Goal: Navigation & Orientation: Find specific page/section

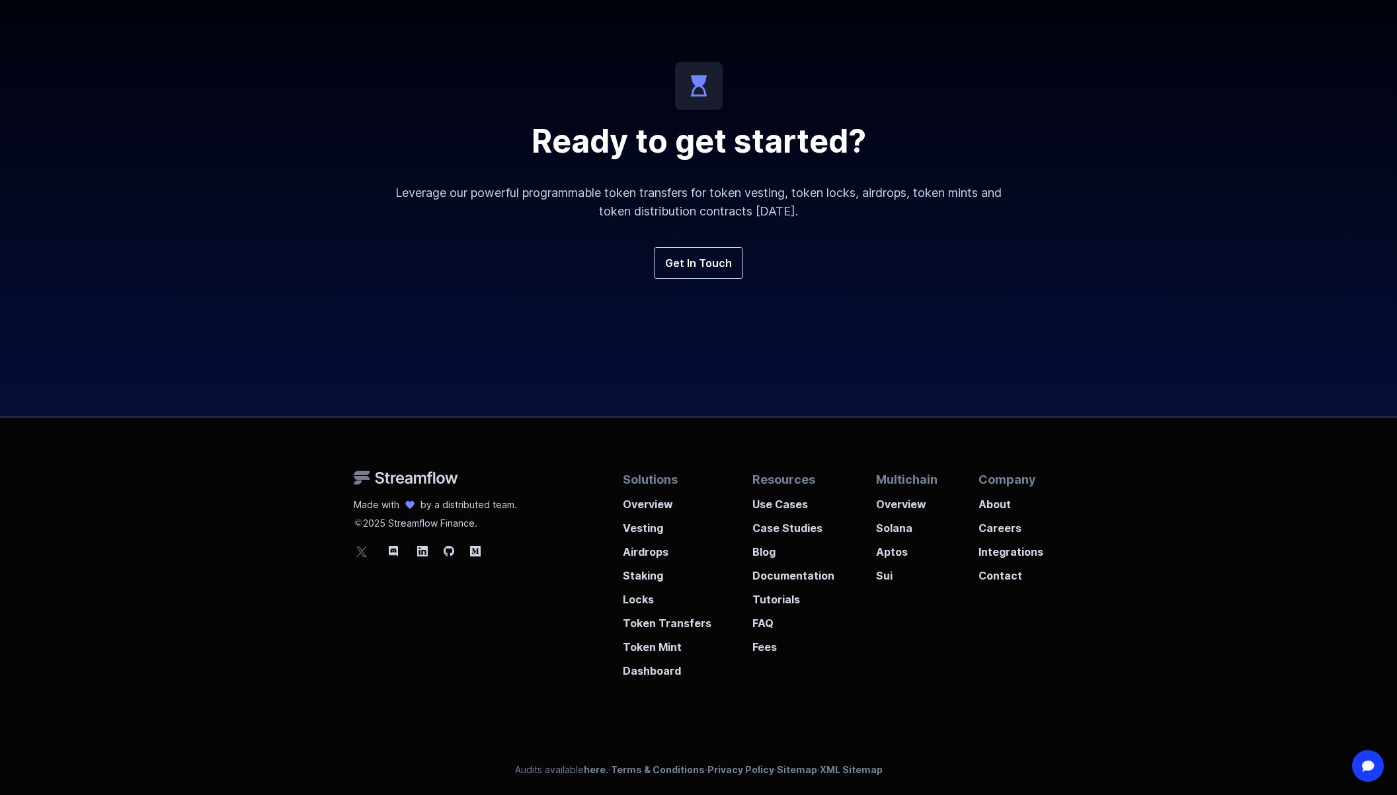
scroll to position [4715, 0]
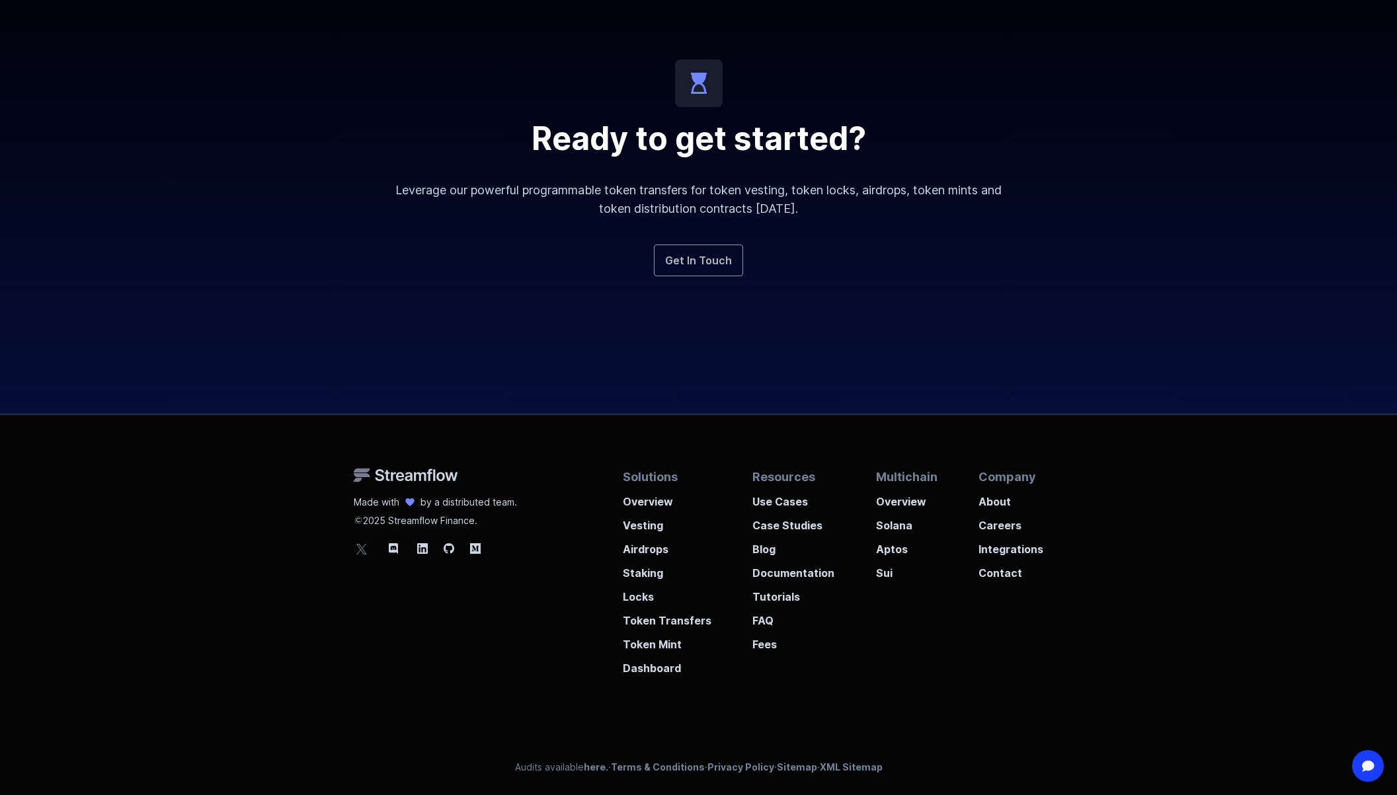
click at [714, 264] on link "Get In Touch" at bounding box center [698, 261] width 89 height 32
click at [998, 584] on div "Company About Careers Integrations Contact" at bounding box center [1010, 572] width 65 height 208
click at [1002, 576] on p "Contact" at bounding box center [1010, 569] width 65 height 24
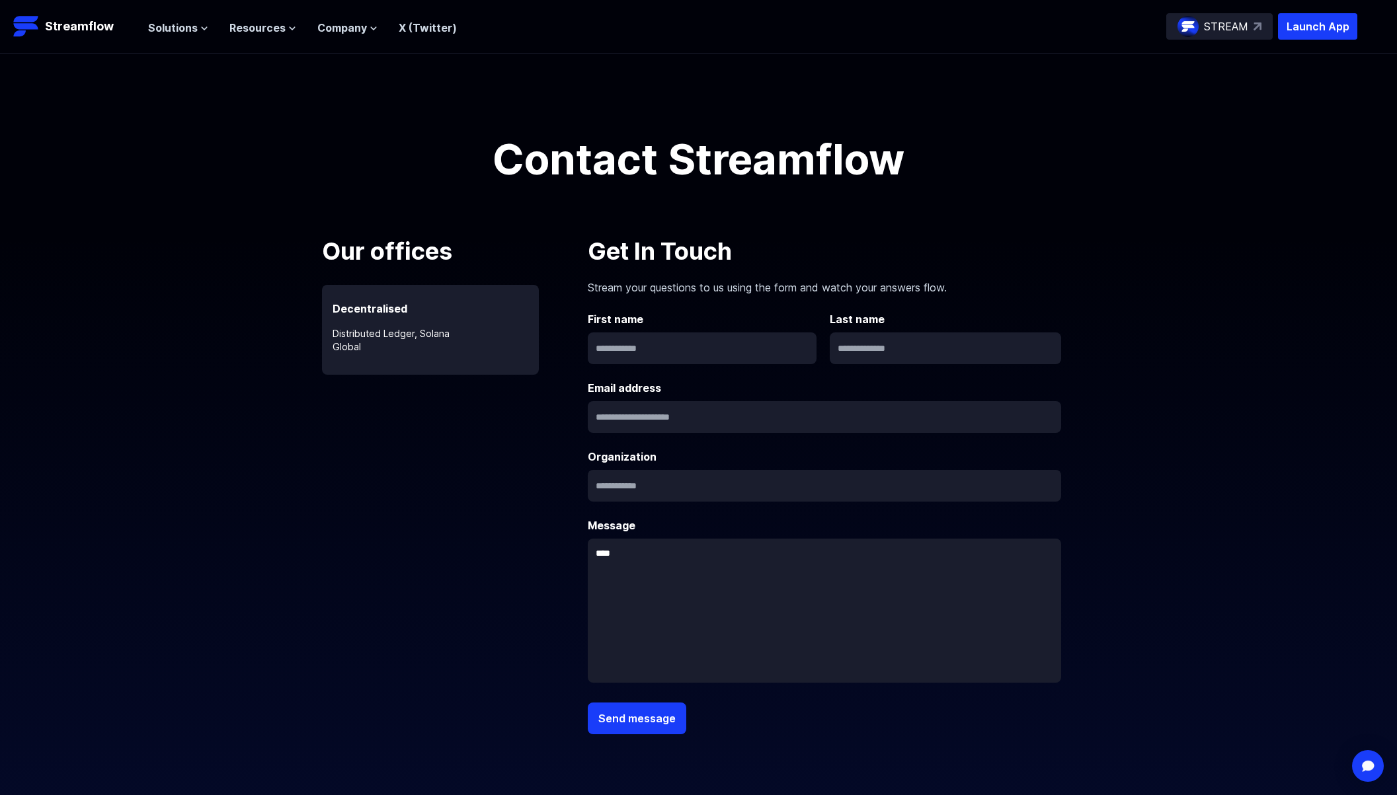
click at [719, 374] on form "Get In Touch Stream your questions to us using the form and watch your answers …" at bounding box center [824, 483] width 473 height 501
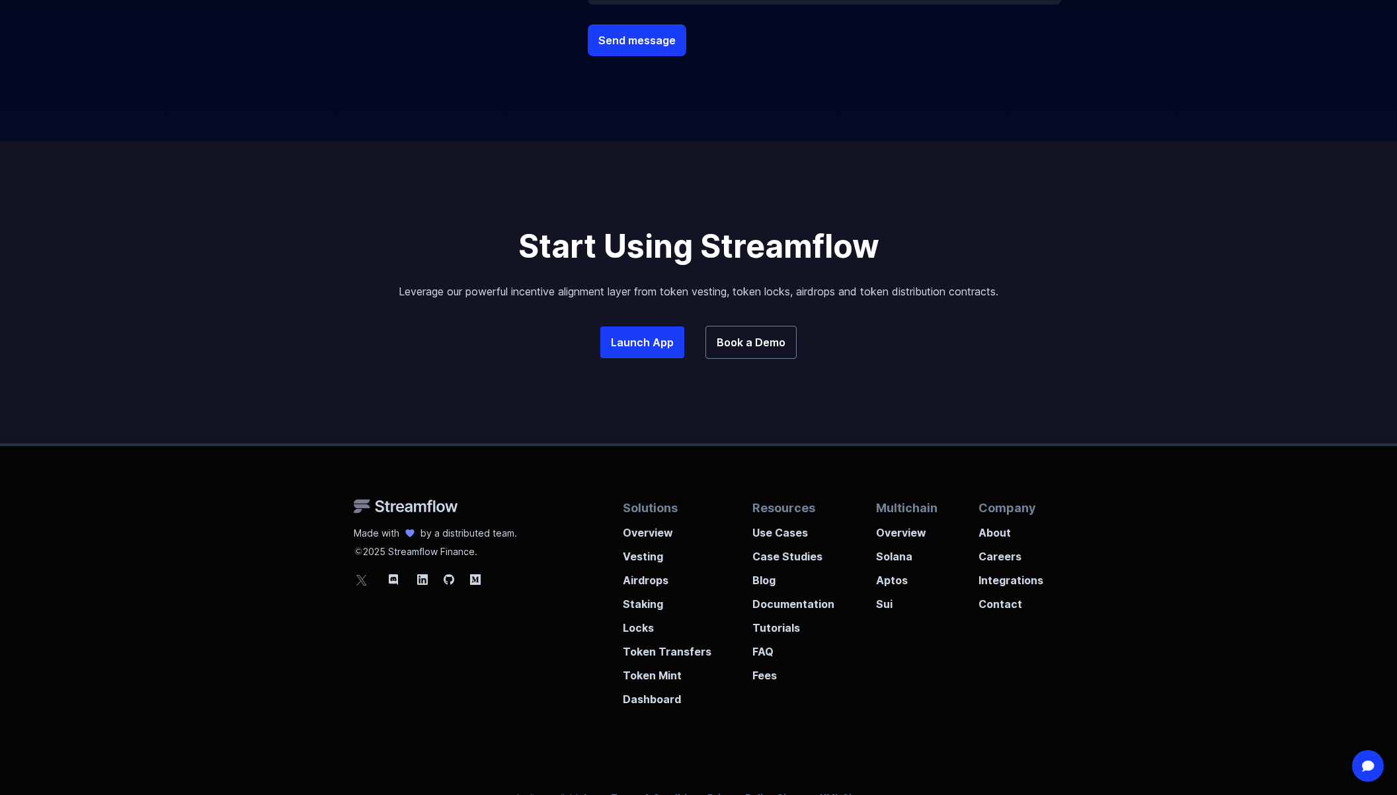
scroll to position [709, 0]
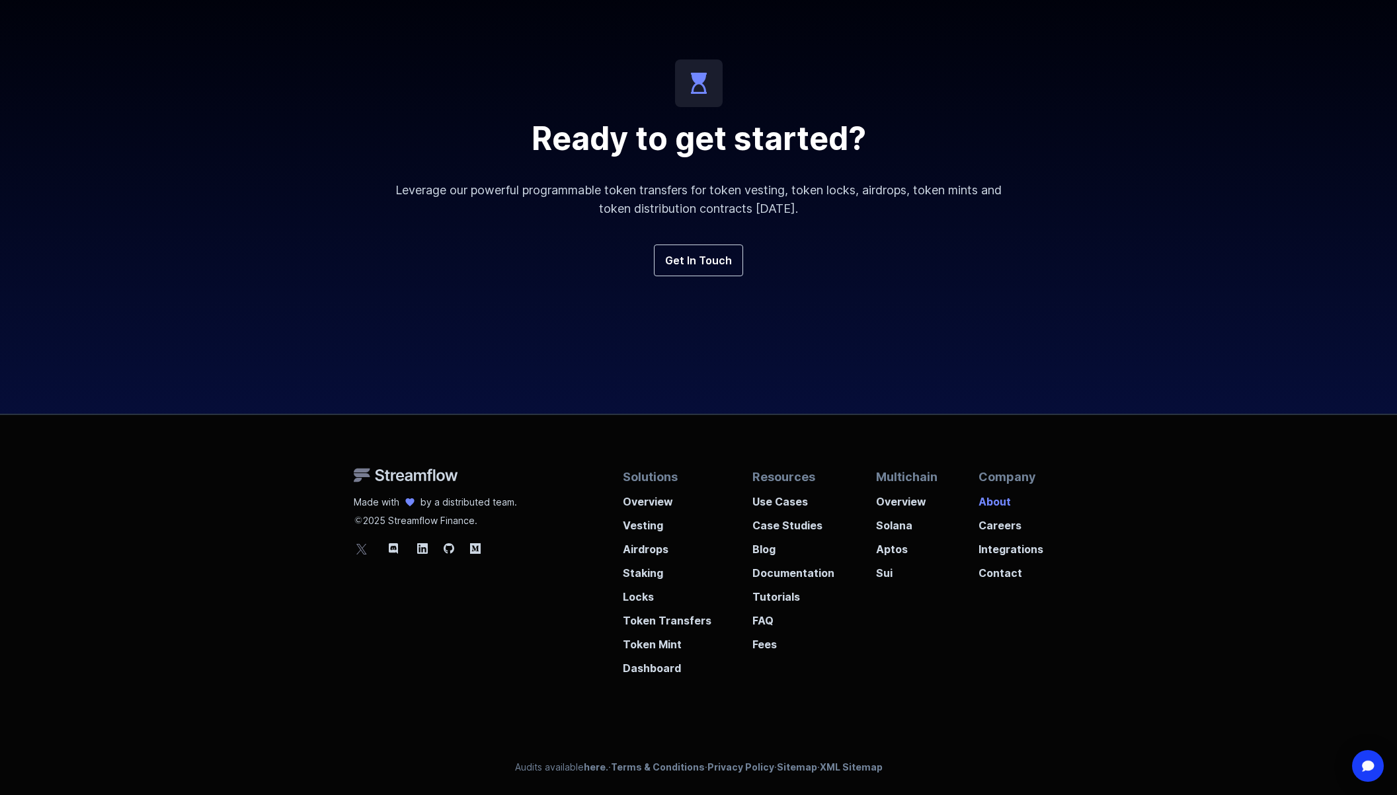
click at [1006, 500] on p "About" at bounding box center [1010, 498] width 65 height 24
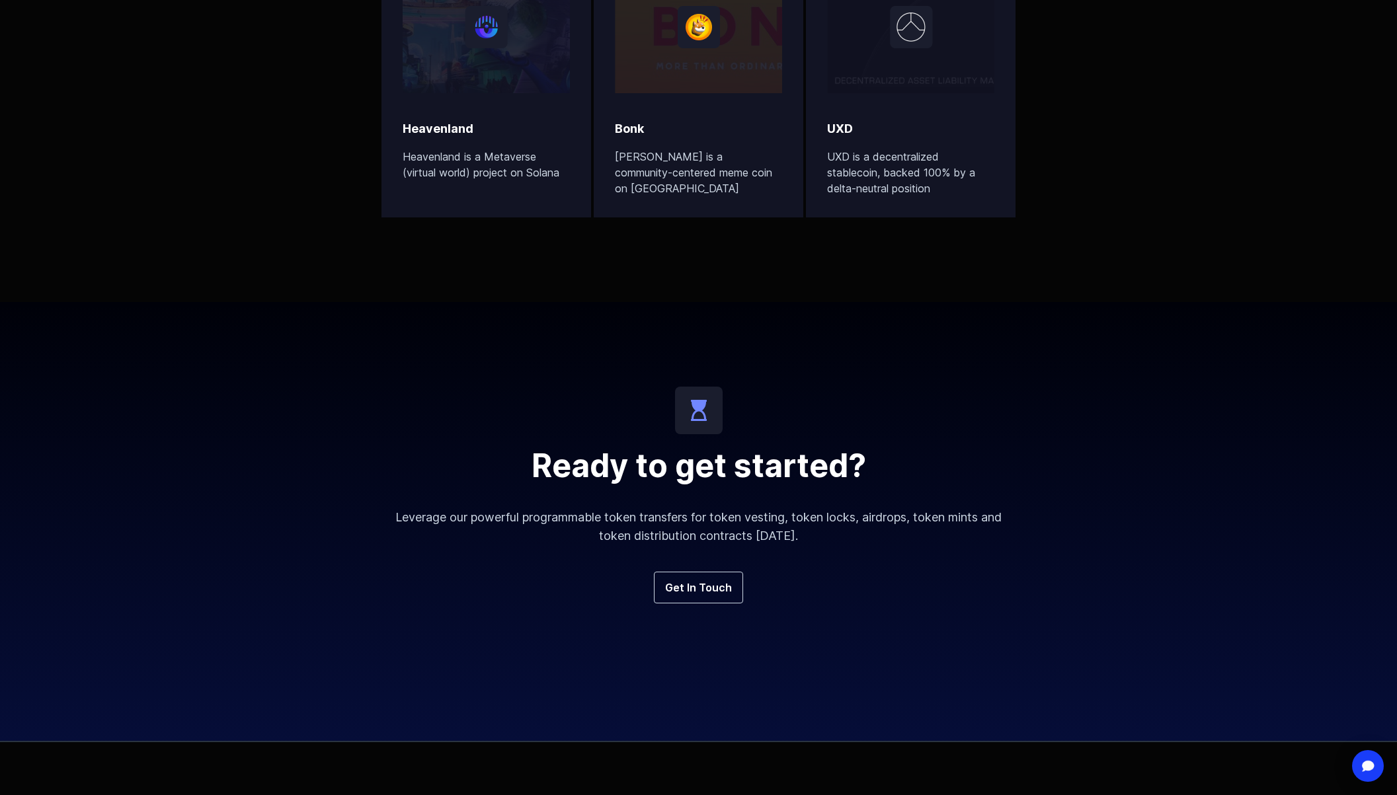
scroll to position [3877, 0]
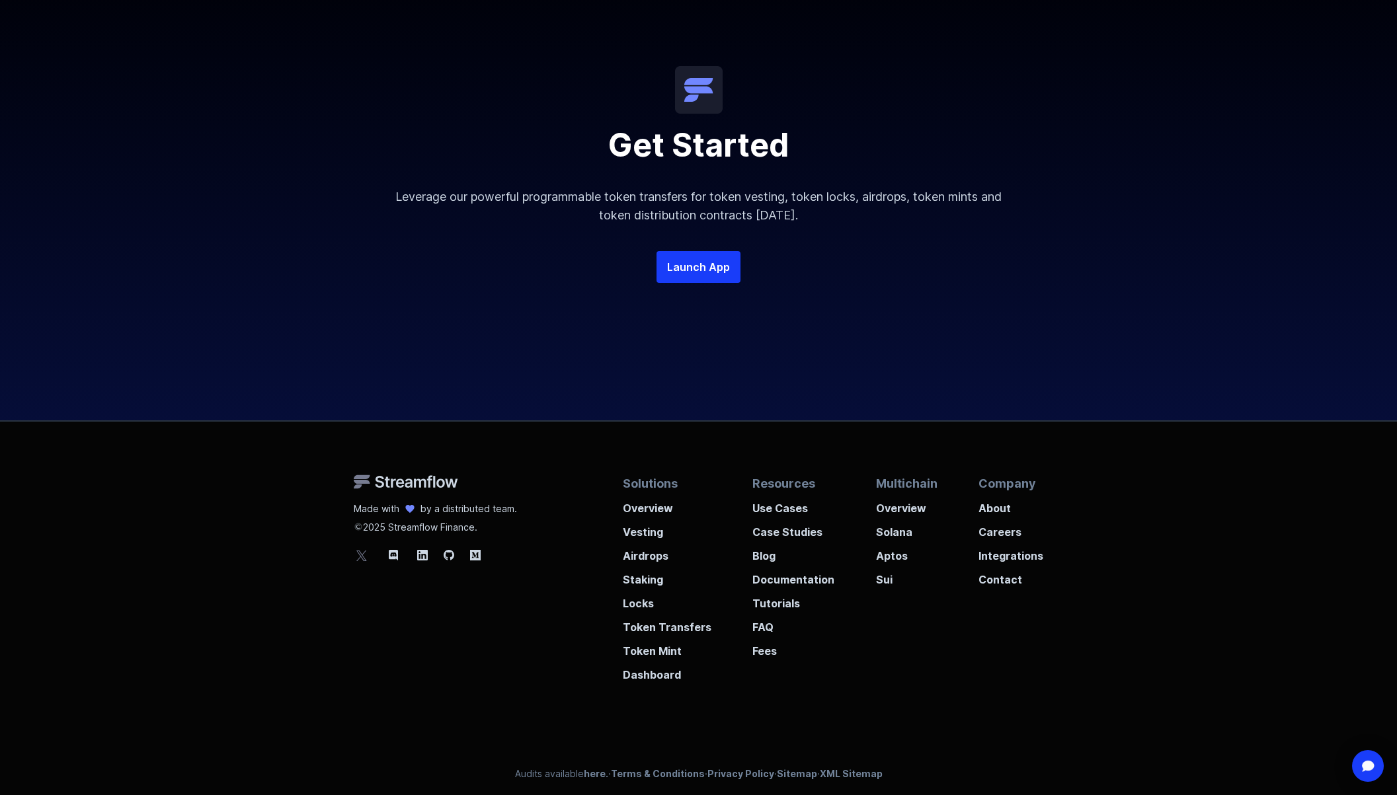
scroll to position [2532, 0]
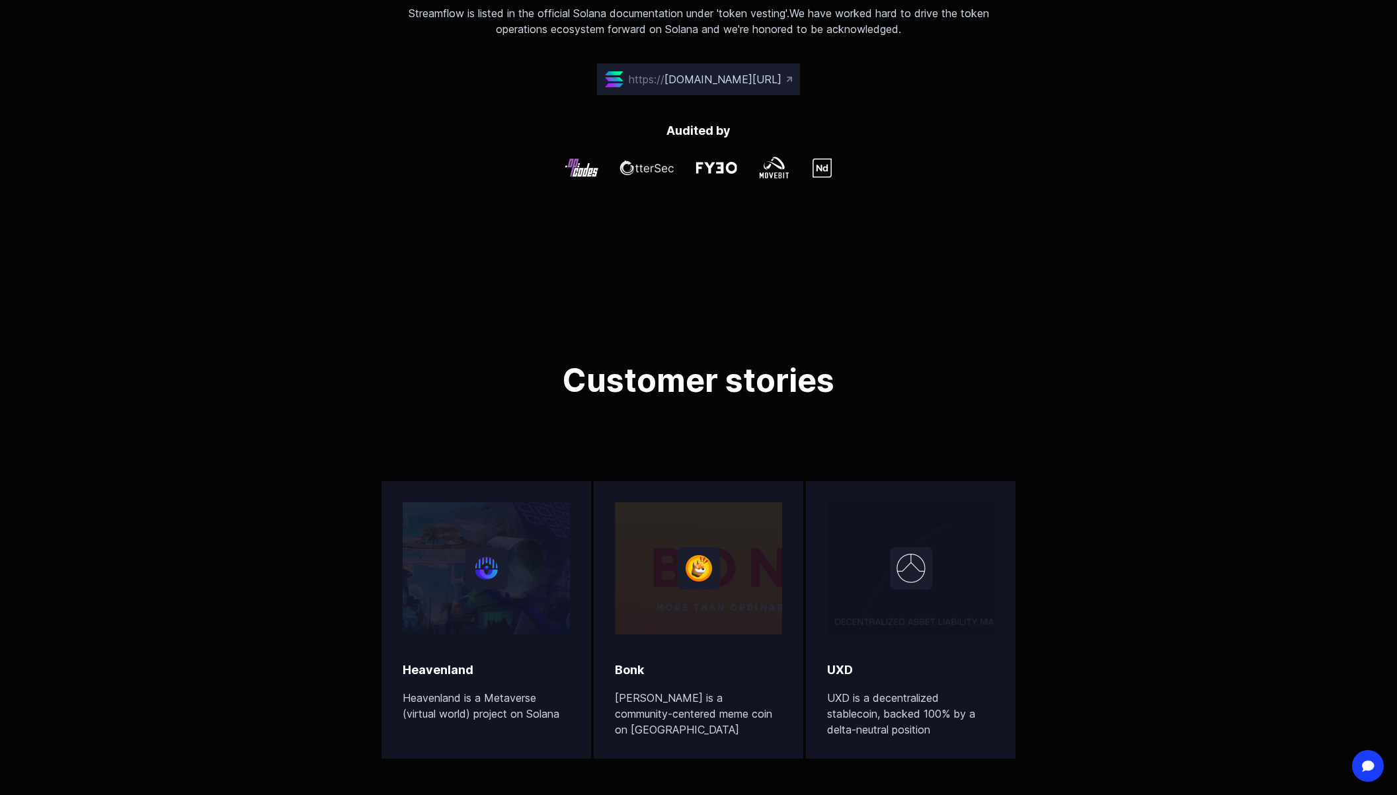
scroll to position [4238, 0]
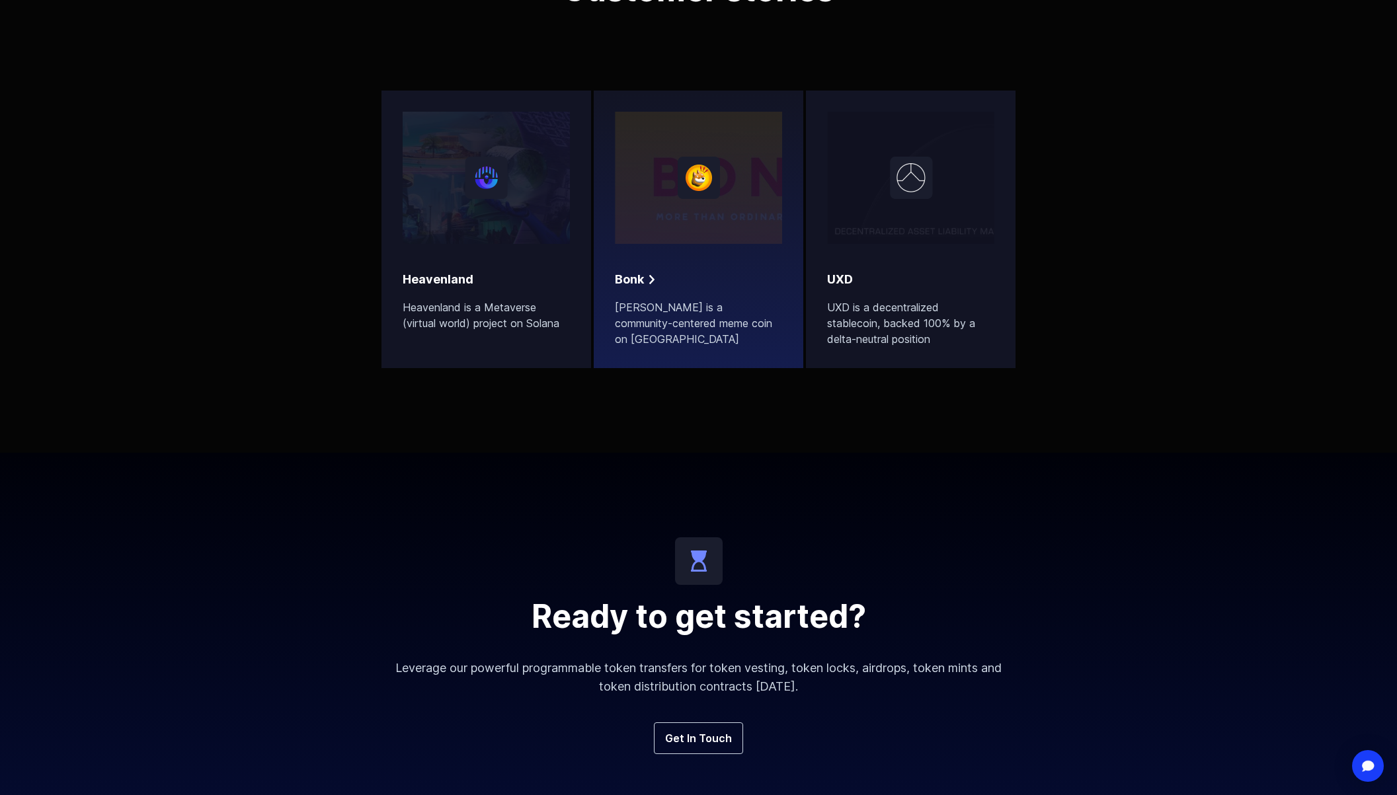
click at [682, 311] on p "[PERSON_NAME] is a community-centered meme coin on [GEOGRAPHIC_DATA]" at bounding box center [698, 323] width 167 height 48
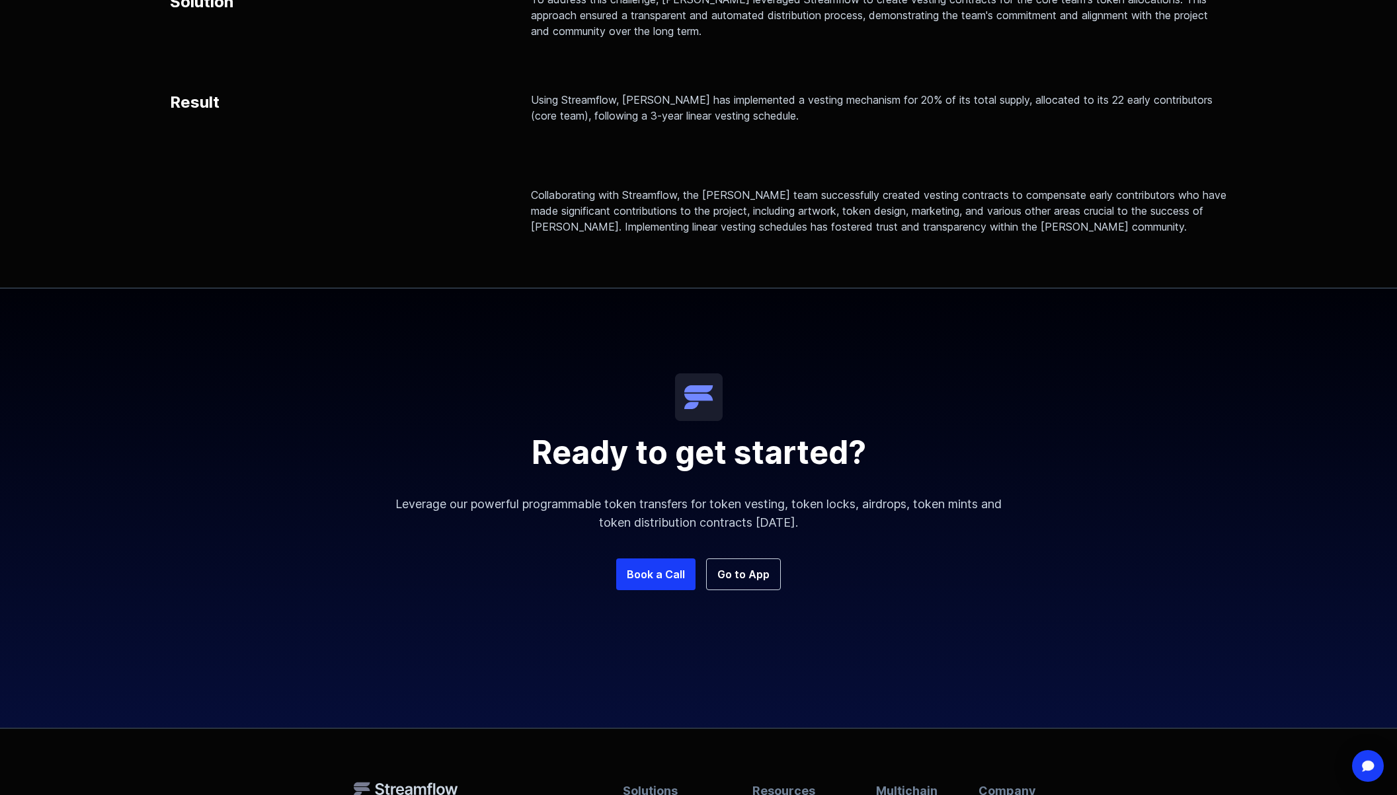
scroll to position [848, 0]
